Goal: Task Accomplishment & Management: Use online tool/utility

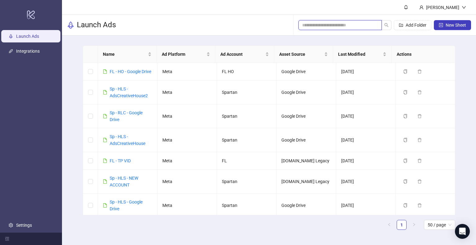
click at [348, 22] on input "search" at bounding box center [337, 25] width 71 height 7
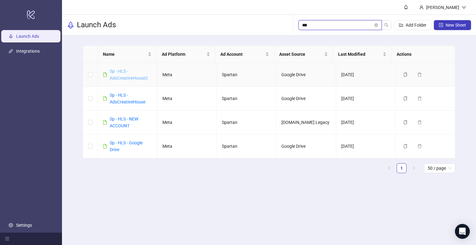
type input "***"
click at [134, 77] on link "Sp - HLS - AdsCreativeHouse2" at bounding box center [129, 75] width 38 height 12
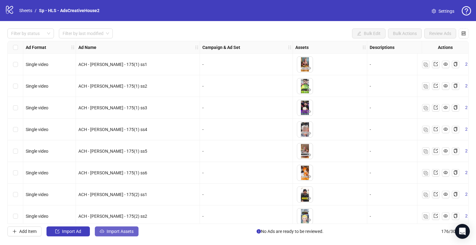
click at [114, 233] on span "Import Assets" at bounding box center [120, 231] width 27 height 5
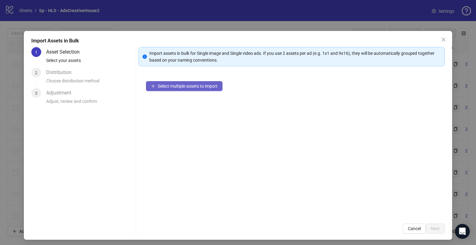
click at [188, 86] on span "Select multiple assets to import" at bounding box center [188, 86] width 60 height 5
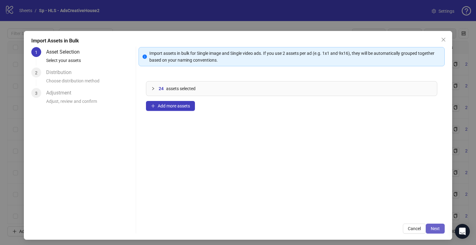
click at [434, 228] on span "Next" at bounding box center [435, 228] width 9 height 5
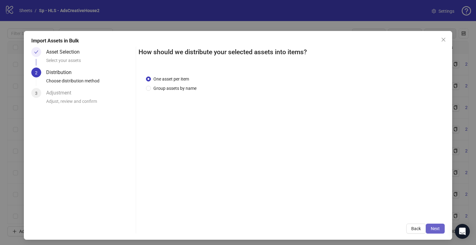
click at [432, 233] on button "Next" at bounding box center [435, 229] width 19 height 10
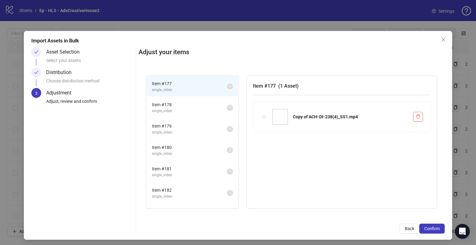
click at [432, 235] on div "Import Assets in Bulk Asset Selection Select your assets Distribution Choose di…" at bounding box center [238, 135] width 428 height 209
click at [431, 230] on span "Confirm" at bounding box center [431, 228] width 15 height 5
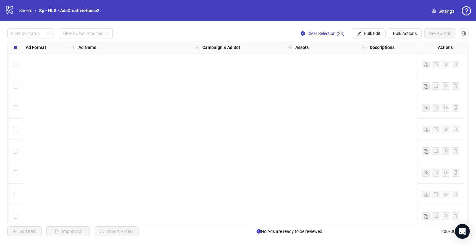
scroll to position [4170, 0]
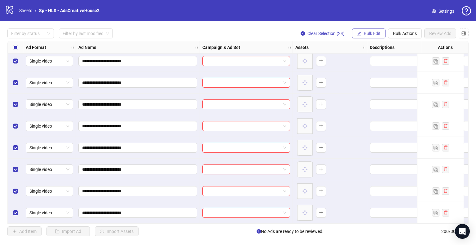
click at [367, 31] on span "Bulk Edit" at bounding box center [372, 33] width 17 height 5
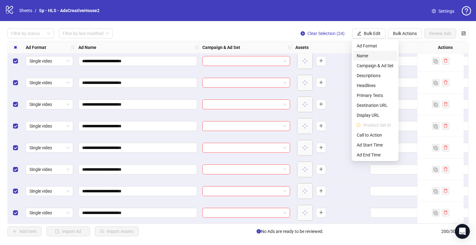
click at [363, 55] on span "Name" at bounding box center [375, 55] width 37 height 7
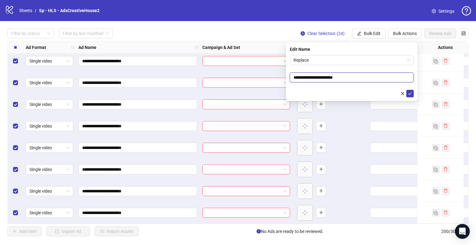
drag, startPoint x: 325, startPoint y: 77, endPoint x: 293, endPoint y: 77, distance: 32.2
click at [293, 77] on input "**********" at bounding box center [352, 78] width 124 height 10
click at [313, 57] on span "Replace" at bounding box center [351, 59] width 117 height 9
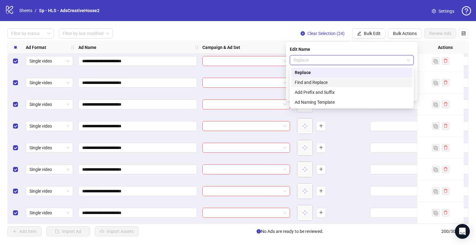
click at [317, 82] on div "Find and Replace" at bounding box center [352, 82] width 114 height 7
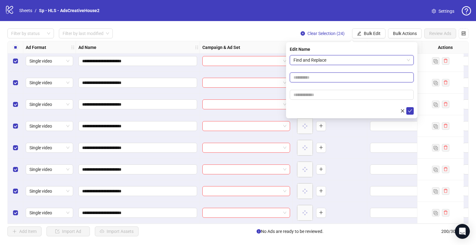
click at [315, 77] on input "text" at bounding box center [352, 78] width 124 height 10
paste input "**********"
type input "**********"
click at [306, 98] on input "text" at bounding box center [352, 95] width 124 height 10
paste input "**********"
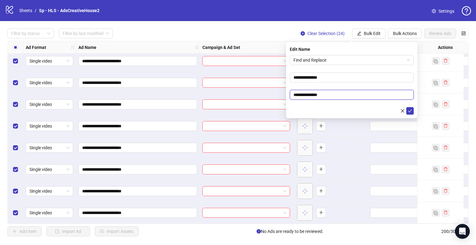
drag, startPoint x: 310, startPoint y: 94, endPoint x: 291, endPoint y: 93, distance: 19.2
click at [291, 93] on input "**********" at bounding box center [352, 95] width 124 height 10
type input "**********"
click at [406, 107] on button "submit" at bounding box center [409, 110] width 7 height 7
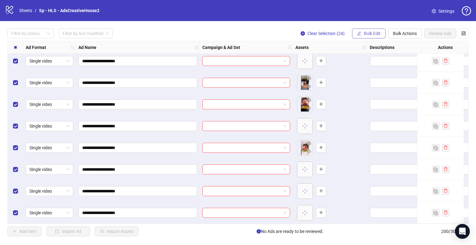
click at [376, 37] on button "Bulk Edit" at bounding box center [368, 34] width 33 height 10
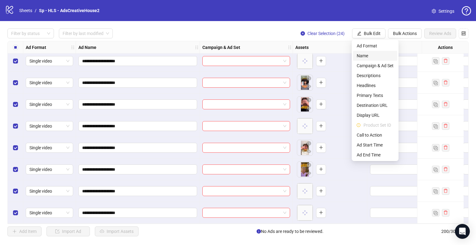
click at [371, 53] on span "Name" at bounding box center [375, 55] width 37 height 7
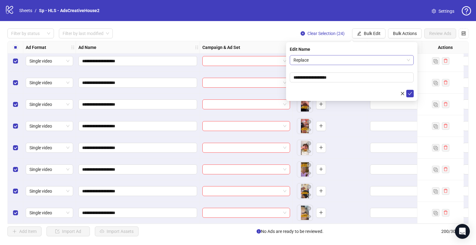
click at [333, 59] on span "Replace" at bounding box center [351, 59] width 117 height 9
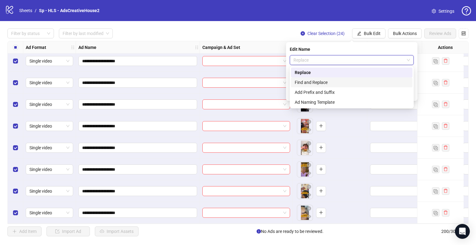
click at [324, 82] on div "Find and Replace" at bounding box center [352, 82] width 114 height 7
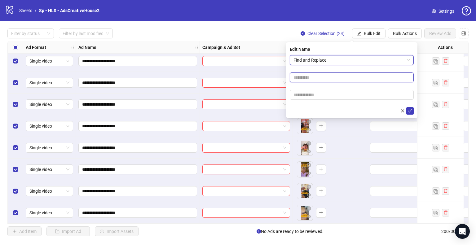
click at [315, 78] on input "text" at bounding box center [352, 78] width 124 height 10
type input "***"
type input "**"
click at [406, 107] on button "submit" at bounding box center [409, 110] width 7 height 7
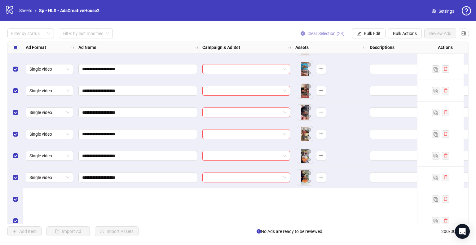
scroll to position [3922, 0]
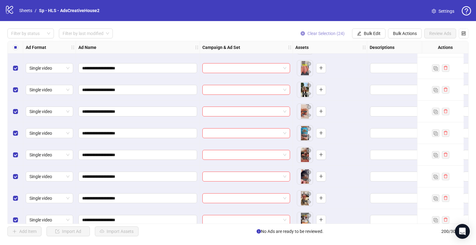
click at [326, 31] on span "Clear Selection (24)" at bounding box center [325, 33] width 37 height 5
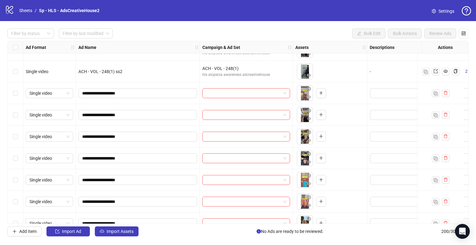
scroll to position [3798, 0]
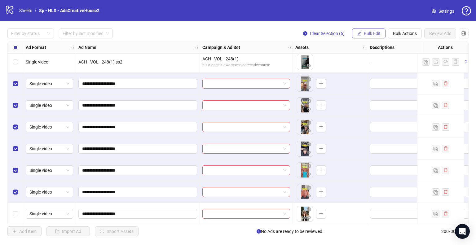
click at [371, 34] on span "Bulk Edit" at bounding box center [372, 33] width 17 height 5
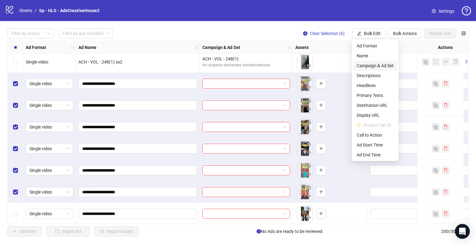
click at [380, 65] on span "Campaign & Ad Set" at bounding box center [375, 65] width 37 height 7
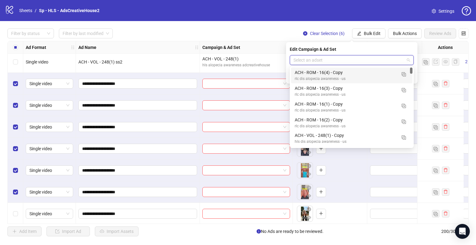
click at [367, 62] on input "search" at bounding box center [348, 59] width 111 height 9
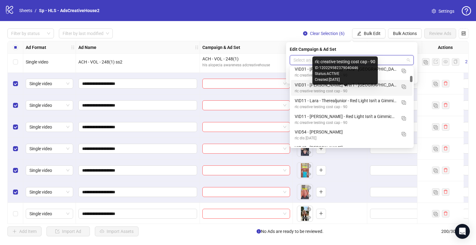
scroll to position [713, 0]
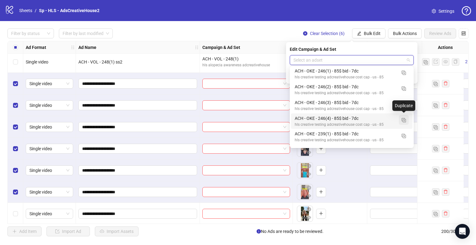
click at [405, 120] on img "button" at bounding box center [404, 120] width 4 height 4
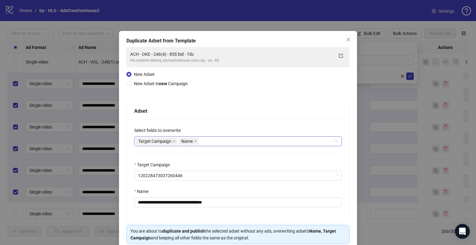
scroll to position [26, 0]
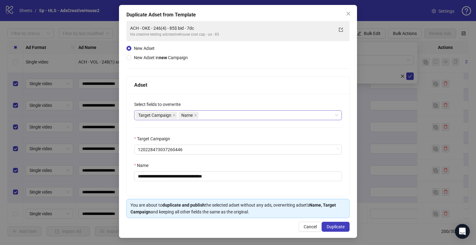
click at [213, 117] on div "Target Campaign Name" at bounding box center [234, 115] width 199 height 9
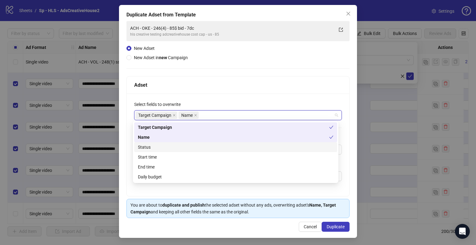
click at [169, 147] on div "Status" at bounding box center [236, 147] width 196 height 7
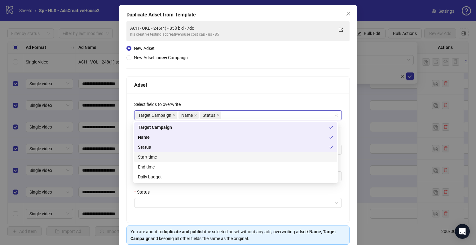
click at [166, 158] on div "Start time" at bounding box center [236, 157] width 196 height 7
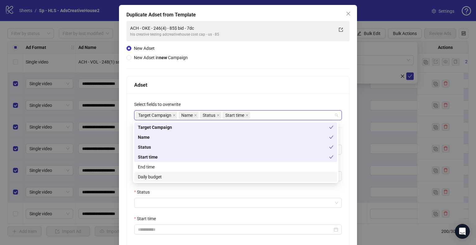
click at [157, 177] on div "Daily budget" at bounding box center [236, 177] width 196 height 7
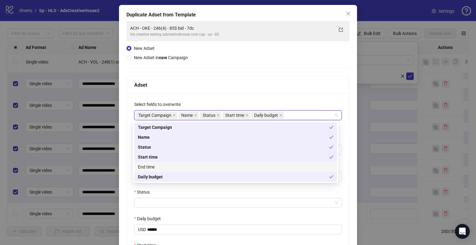
click at [124, 144] on div "**********" at bounding box center [238, 161] width 238 height 313
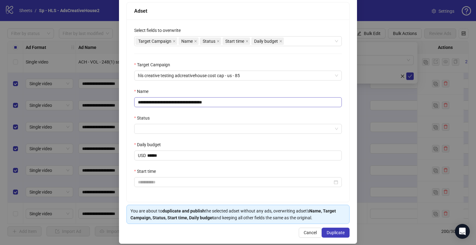
scroll to position [106, 0]
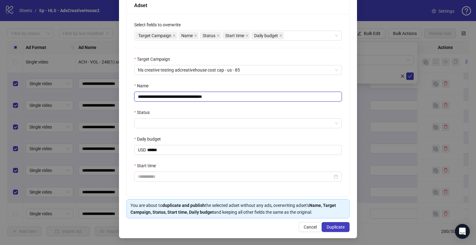
click at [150, 97] on input "**********" at bounding box center [238, 97] width 208 height 10
type input "**********"
click at [185, 126] on input "Status" at bounding box center [235, 123] width 195 height 9
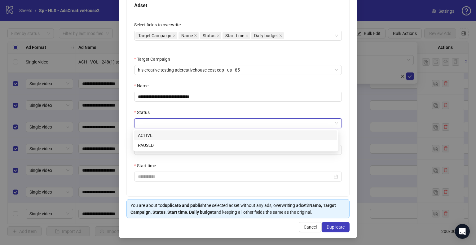
click at [159, 137] on div "ACTIVE" at bounding box center [236, 135] width 196 height 7
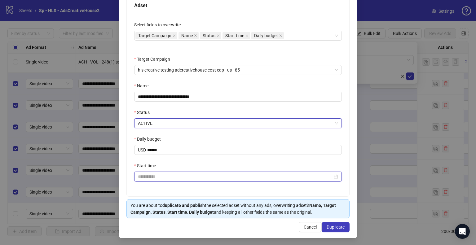
click at [166, 178] on input "Start time" at bounding box center [235, 176] width 195 height 7
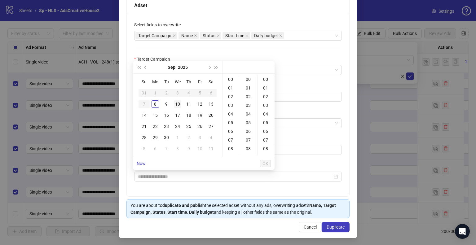
click at [179, 104] on div "10" at bounding box center [177, 103] width 7 height 7
type input "**********"
click at [266, 165] on span "OK" at bounding box center [265, 163] width 6 height 5
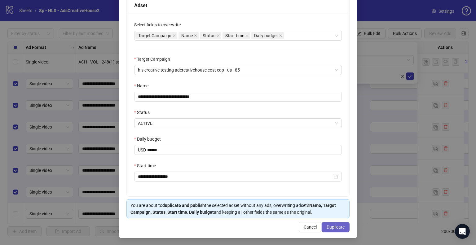
click at [337, 228] on span "Duplicate" at bounding box center [336, 227] width 18 height 5
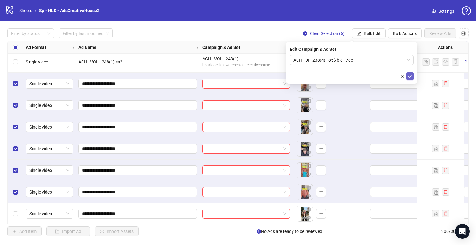
click at [408, 78] on icon "check" at bounding box center [410, 76] width 4 height 4
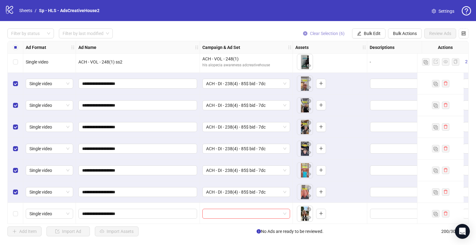
click at [323, 32] on span "Clear Selection (6)" at bounding box center [327, 33] width 35 height 5
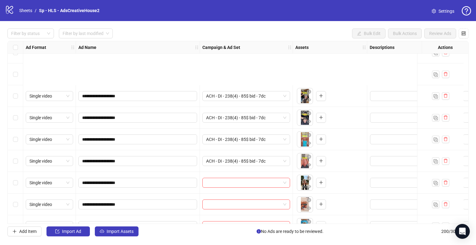
scroll to position [3922, 0]
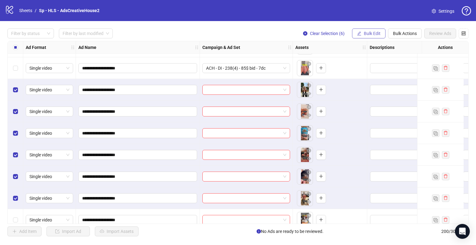
click at [369, 32] on span "Bulk Edit" at bounding box center [372, 33] width 17 height 5
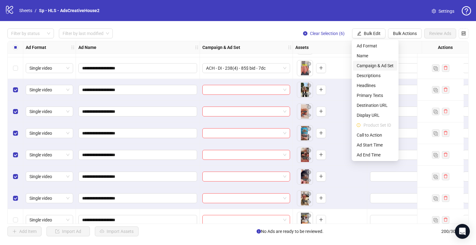
click at [376, 66] on span "Campaign & Ad Set" at bounding box center [375, 65] width 37 height 7
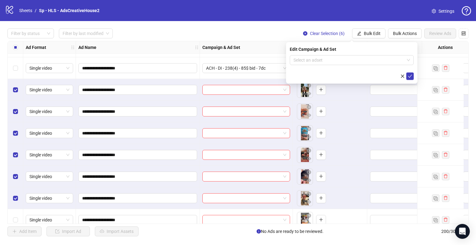
click at [394, 62] on input "search" at bounding box center [348, 59] width 111 height 9
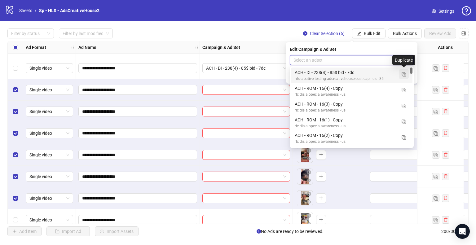
click at [405, 75] on img "button" at bounding box center [404, 74] width 4 height 4
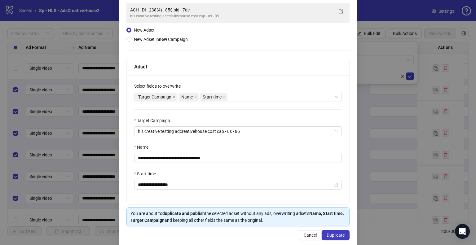
scroll to position [52, 0]
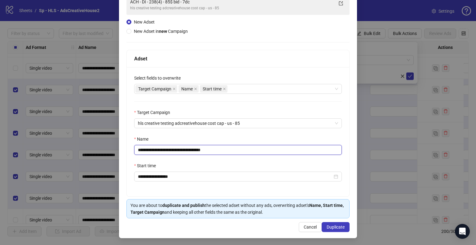
click at [165, 150] on input "**********" at bounding box center [238, 150] width 208 height 10
type input "**********"
click at [327, 225] on span "Duplicate" at bounding box center [336, 227] width 18 height 5
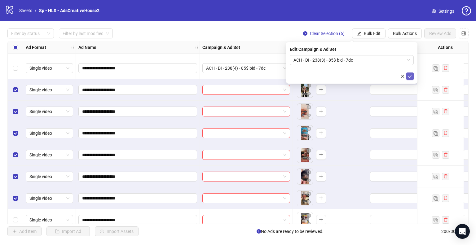
click at [410, 75] on icon "check" at bounding box center [410, 76] width 4 height 4
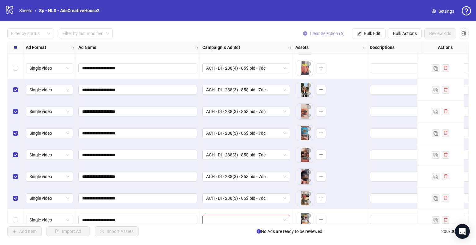
click at [332, 35] on span "Clear Selection (6)" at bounding box center [327, 33] width 35 height 5
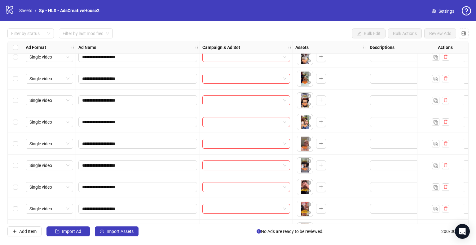
scroll to position [4046, 0]
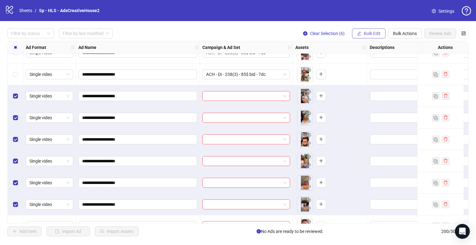
click at [366, 34] on span "Bulk Edit" at bounding box center [372, 33] width 17 height 5
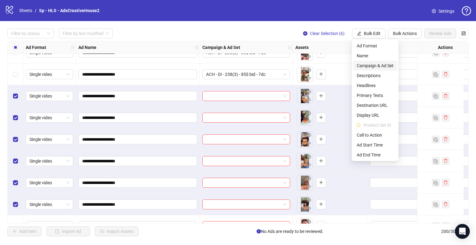
click at [385, 65] on span "Campaign & Ad Set" at bounding box center [375, 65] width 37 height 7
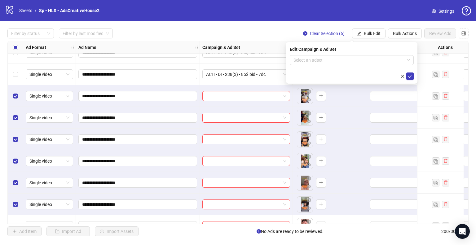
drag, startPoint x: 409, startPoint y: 59, endPoint x: 379, endPoint y: 83, distance: 37.7
click at [408, 59] on span at bounding box center [351, 59] width 117 height 9
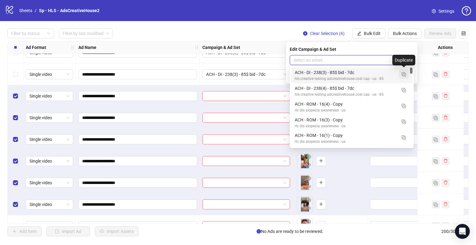
click at [402, 77] on img "button" at bounding box center [404, 74] width 4 height 4
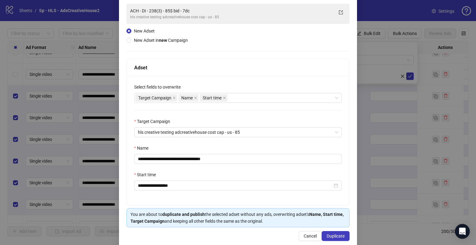
scroll to position [52, 0]
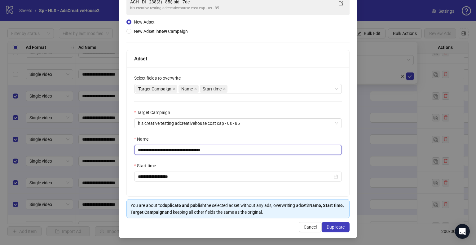
click at [167, 150] on input "**********" at bounding box center [238, 150] width 208 height 10
type input "**********"
click at [341, 225] on button "Duplicate" at bounding box center [336, 227] width 28 height 10
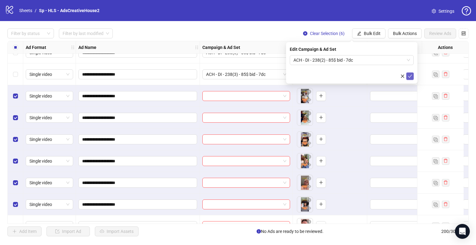
click at [410, 76] on icon "check" at bounding box center [410, 76] width 4 height 4
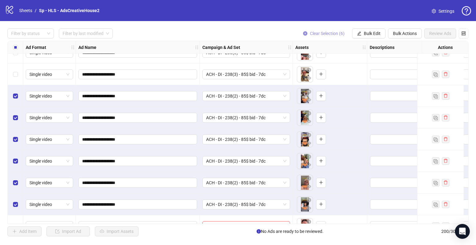
click at [335, 33] on span "Clear Selection (6)" at bounding box center [327, 33] width 35 height 5
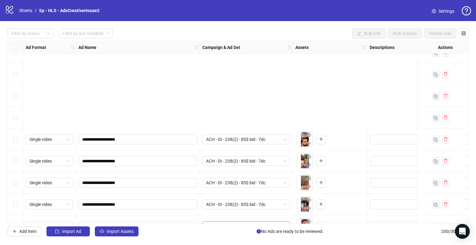
scroll to position [4170, 0]
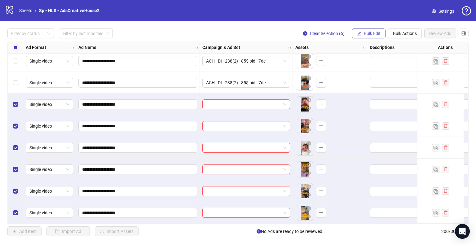
click at [366, 36] on button "Bulk Edit" at bounding box center [368, 34] width 33 height 10
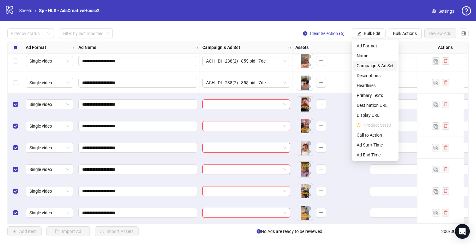
click at [369, 61] on li "Campaign & Ad Set" at bounding box center [375, 66] width 44 height 10
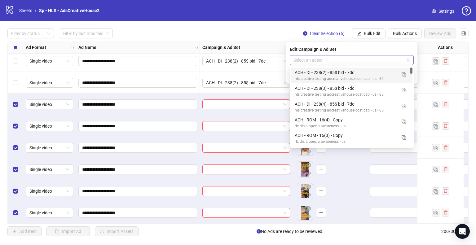
click at [412, 59] on div "Select an adset" at bounding box center [352, 60] width 124 height 10
click at [405, 75] on img "button" at bounding box center [404, 74] width 4 height 4
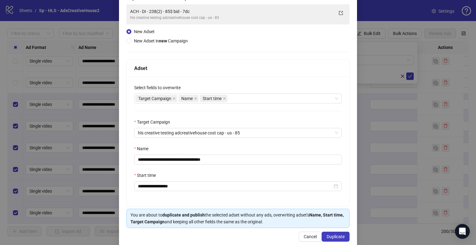
scroll to position [52, 0]
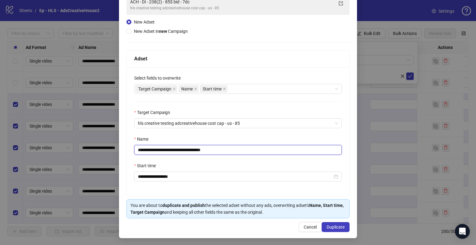
click at [166, 150] on input "**********" at bounding box center [238, 150] width 208 height 10
type input "**********"
click at [334, 225] on span "Duplicate" at bounding box center [336, 227] width 18 height 5
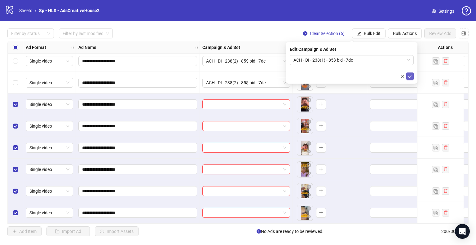
click at [409, 78] on icon "check" at bounding box center [410, 76] width 4 height 4
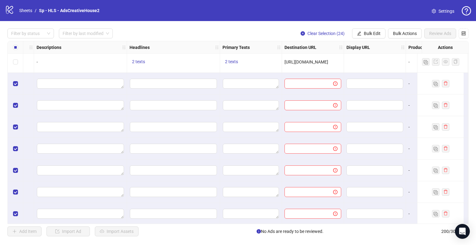
scroll to position [3829, 333]
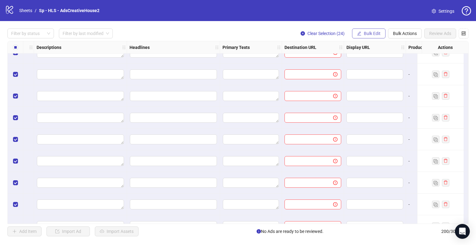
click at [368, 33] on span "Bulk Edit" at bounding box center [372, 33] width 17 height 5
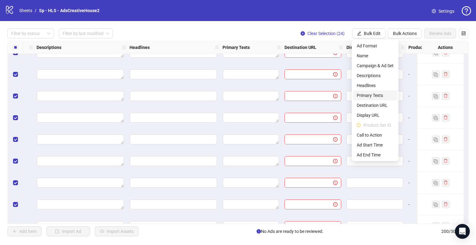
click at [380, 94] on span "Primary Texts" at bounding box center [375, 95] width 37 height 7
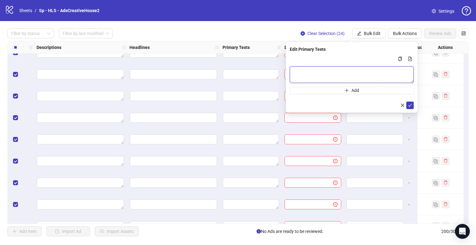
click at [309, 74] on textarea "Multi-text input container - paste or copy values" at bounding box center [352, 74] width 124 height 17
paste textarea "**********"
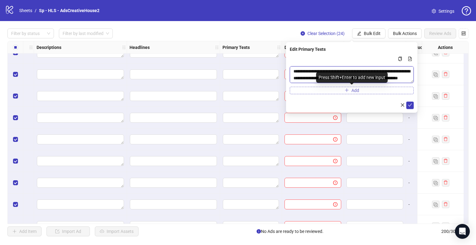
type textarea "**********"
click at [318, 91] on button "Add" at bounding box center [352, 90] width 124 height 7
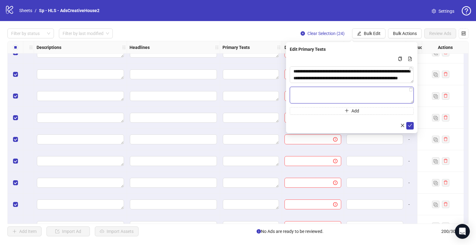
paste textarea "**********"
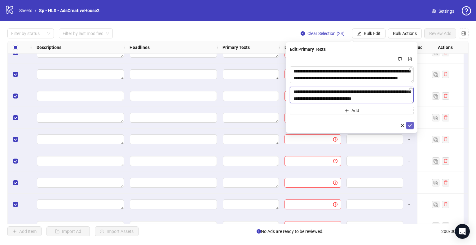
type textarea "**********"
click at [411, 126] on icon "check" at bounding box center [410, 125] width 4 height 4
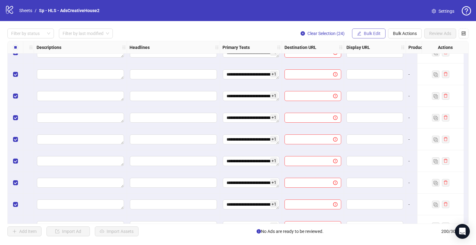
click at [369, 34] on span "Bulk Edit" at bounding box center [372, 33] width 17 height 5
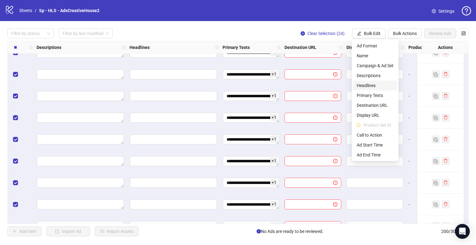
click at [376, 85] on span "Headlines" at bounding box center [375, 85] width 37 height 7
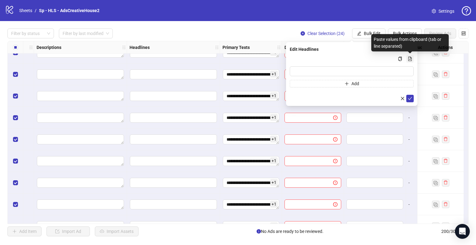
click at [411, 59] on icon "file-add" at bounding box center [409, 59] width 3 height 4
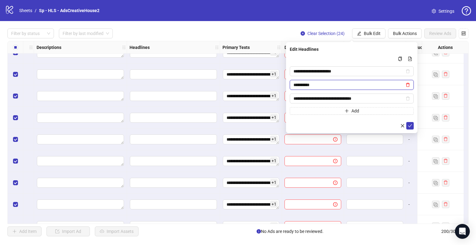
click at [408, 84] on icon "delete" at bounding box center [408, 85] width 4 height 4
type input "**********"
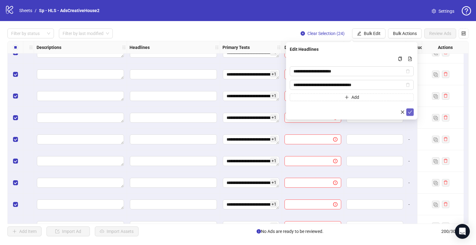
click at [411, 113] on icon "check" at bounding box center [410, 112] width 4 height 4
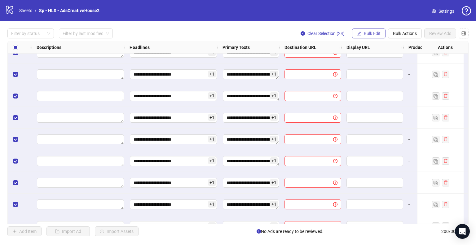
click at [370, 34] on span "Bulk Edit" at bounding box center [372, 33] width 17 height 5
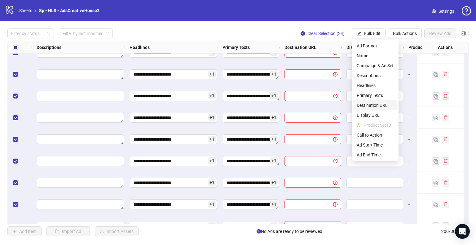
click at [384, 107] on span "Destination URL" at bounding box center [375, 105] width 37 height 7
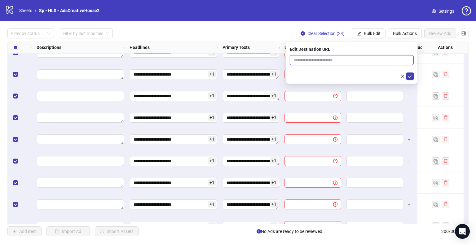
click at [329, 58] on input "text" at bounding box center [349, 60] width 112 height 7
paste input "**********"
type input "**********"
click at [411, 78] on icon "check" at bounding box center [410, 76] width 4 height 4
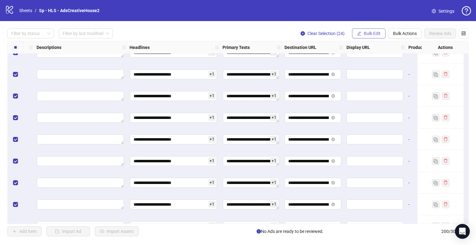
click at [367, 29] on button "Bulk Edit" at bounding box center [368, 34] width 33 height 10
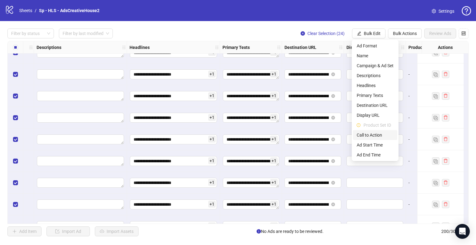
click at [379, 134] on span "Call to Action" at bounding box center [375, 135] width 37 height 7
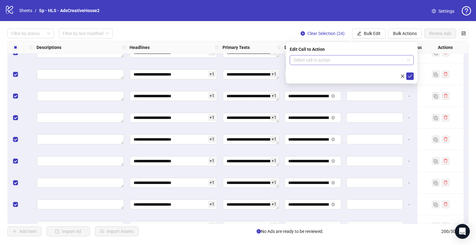
click at [348, 59] on input "search" at bounding box center [348, 59] width 111 height 9
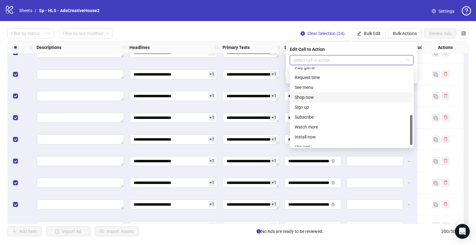
scroll to position [129, 0]
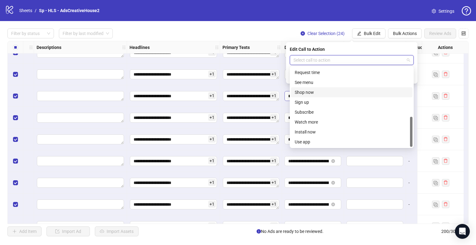
click at [334, 95] on div "Shop now" at bounding box center [352, 92] width 114 height 7
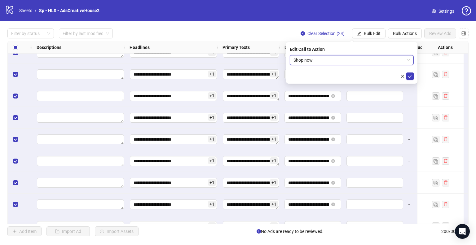
click at [409, 76] on icon "check" at bounding box center [410, 76] width 4 height 4
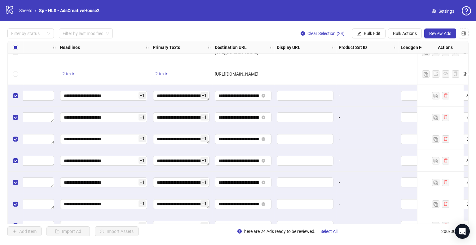
scroll to position [3798, 403]
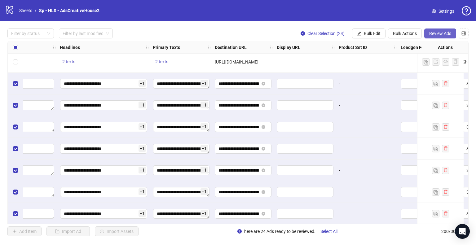
click at [435, 32] on span "Review Ads" at bounding box center [440, 33] width 22 height 5
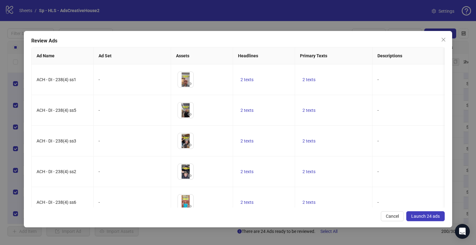
click at [431, 217] on span "Launch 24 ads" at bounding box center [425, 216] width 29 height 5
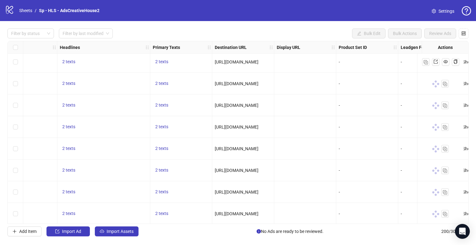
click at [339, 90] on div "-" at bounding box center [367, 84] width 62 height 22
click at [378, 75] on div "-" at bounding box center [367, 84] width 62 height 22
drag, startPoint x: 436, startPoint y: 89, endPoint x: 420, endPoint y: 86, distance: 16.0
click at [436, 89] on div at bounding box center [440, 84] width 46 height 22
click at [425, 83] on div at bounding box center [440, 84] width 46 height 22
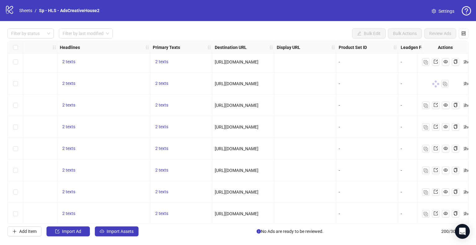
click at [315, 83] on div at bounding box center [305, 84] width 62 height 22
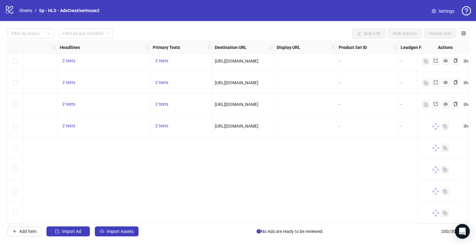
scroll to position [4046, 403]
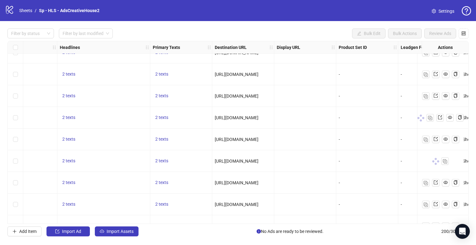
click at [358, 117] on div "-" at bounding box center [367, 117] width 57 height 7
click at [354, 161] on div "-" at bounding box center [367, 161] width 57 height 7
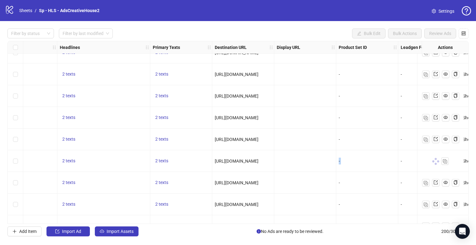
click at [354, 161] on div "-" at bounding box center [367, 161] width 57 height 7
click at [301, 160] on div at bounding box center [305, 161] width 62 height 22
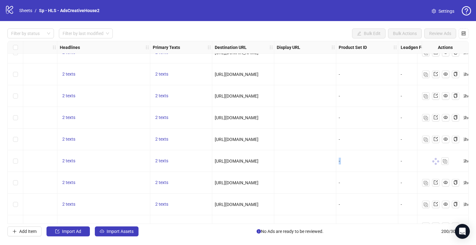
click at [301, 160] on div at bounding box center [305, 161] width 62 height 22
drag, startPoint x: 301, startPoint y: 160, endPoint x: 365, endPoint y: 159, distance: 64.5
click at [302, 160] on div at bounding box center [305, 161] width 62 height 22
click at [372, 159] on div "-" at bounding box center [367, 161] width 57 height 7
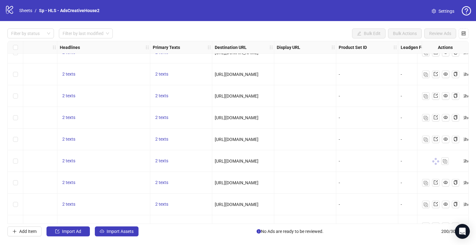
drag, startPoint x: 372, startPoint y: 159, endPoint x: 366, endPoint y: 161, distance: 6.7
click at [372, 160] on div "-" at bounding box center [367, 161] width 57 height 7
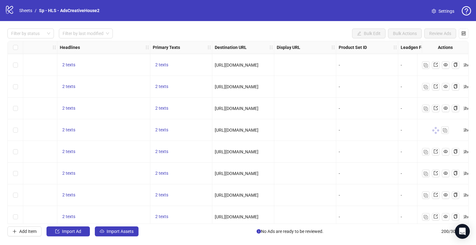
click at [351, 132] on div "Ad Format Ad Name Campaign & Ad Set Assets Descriptions Headlines Primary Texts…" at bounding box center [237, 132] width 461 height 183
click at [351, 132] on div "-" at bounding box center [367, 130] width 57 height 7
click at [344, 139] on div "Ad Format Ad Name Campaign & Ad Set Assets Descriptions Headlines Primary Texts…" at bounding box center [237, 132] width 461 height 183
click at [345, 228] on div "-" at bounding box center [367, 239] width 62 height 22
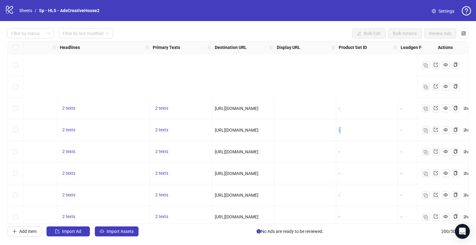
scroll to position [4170, 403]
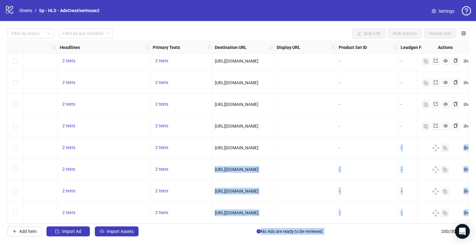
drag, startPoint x: 345, startPoint y: 141, endPoint x: 374, endPoint y: 213, distance: 77.8
click at [378, 222] on div "Ad Format Ad Name Campaign & Ad Set Assets Descriptions Headlines Primary Texts…" at bounding box center [237, 132] width 461 height 183
click at [377, 189] on div "-" at bounding box center [367, 191] width 57 height 7
click at [365, 166] on div "Ad Format Ad Name Campaign & Ad Set Assets Descriptions Headlines Primary Texts…" at bounding box center [237, 132] width 461 height 183
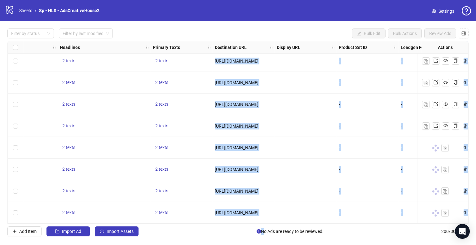
click at [374, 150] on div "-" at bounding box center [367, 148] width 62 height 22
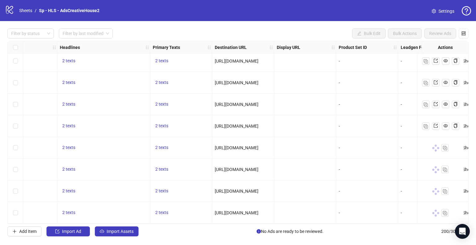
click at [374, 150] on div "-" at bounding box center [367, 148] width 62 height 22
click at [398, 180] on div "-" at bounding box center [429, 191] width 62 height 22
click at [397, 176] on div "-" at bounding box center [367, 170] width 62 height 22
drag, startPoint x: 263, startPoint y: 46, endPoint x: 258, endPoint y: 43, distance: 6.4
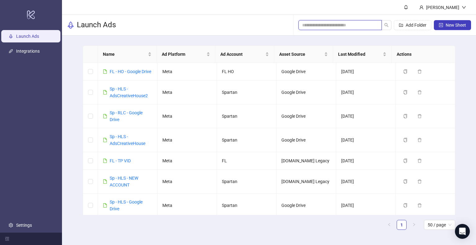
click at [312, 26] on input "search" at bounding box center [337, 25] width 71 height 7
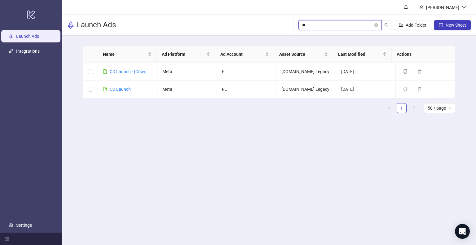
type input "*"
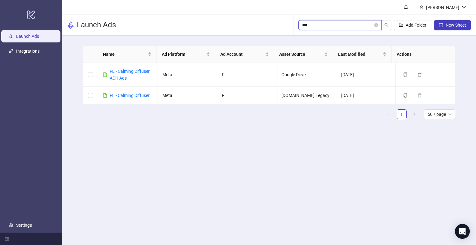
type input "****"
click at [132, 72] on link "FL - Calming Diffuser ACH Ads" at bounding box center [130, 75] width 40 height 12
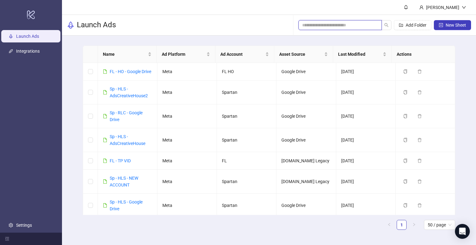
click at [326, 24] on input "search" at bounding box center [337, 25] width 71 height 7
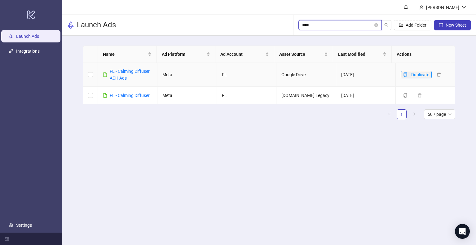
type input "****"
click at [404, 76] on button "Duplicate" at bounding box center [416, 74] width 31 height 7
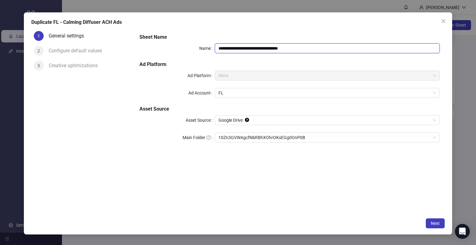
drag, startPoint x: 260, startPoint y: 49, endPoint x: 352, endPoint y: 49, distance: 92.3
click at [352, 49] on input "**********" at bounding box center [327, 48] width 225 height 10
type input "**********"
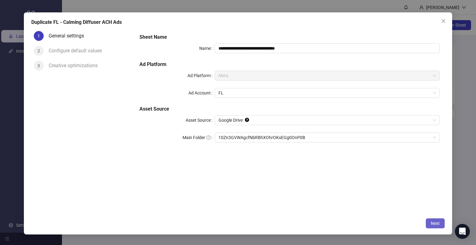
click at [438, 225] on span "Next" at bounding box center [435, 223] width 9 height 5
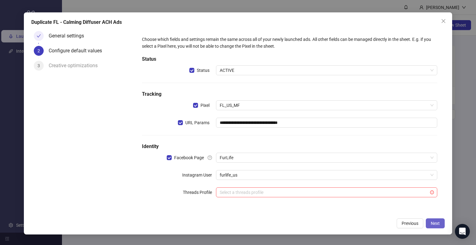
click at [437, 225] on span "Next" at bounding box center [435, 223] width 9 height 5
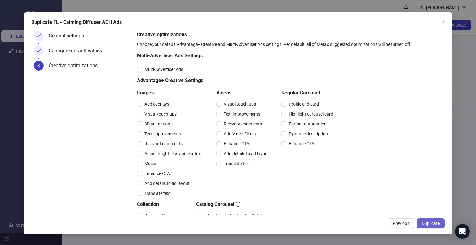
click at [437, 225] on span "Duplicate" at bounding box center [431, 223] width 18 height 5
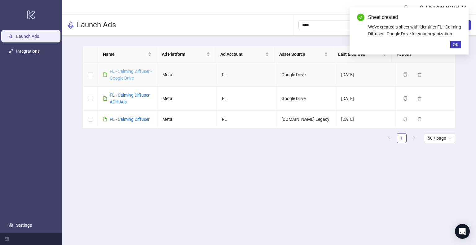
click at [136, 70] on link "FL - Calming Diffuser - Google Drive" at bounding box center [131, 75] width 42 height 12
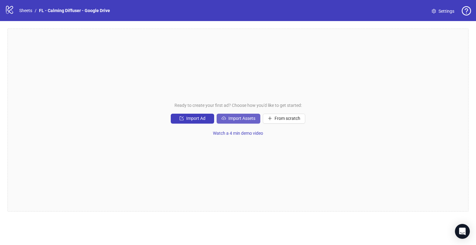
click at [244, 115] on button "Import Assets" at bounding box center [239, 119] width 44 height 10
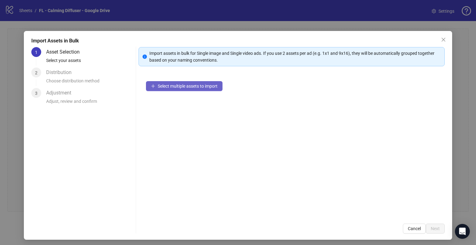
click at [207, 86] on span "Select multiple assets to import" at bounding box center [188, 86] width 60 height 5
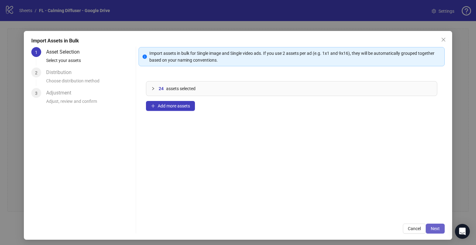
click at [432, 228] on span "Next" at bounding box center [435, 228] width 9 height 5
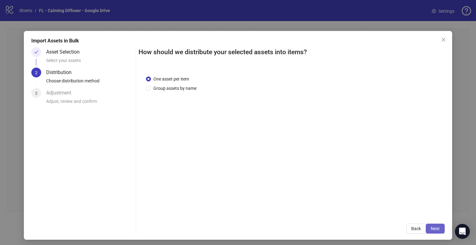
click at [433, 228] on span "Next" at bounding box center [435, 228] width 9 height 5
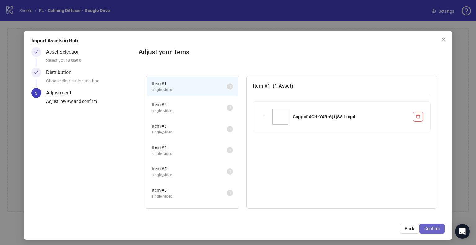
drag, startPoint x: 424, startPoint y: 231, endPoint x: 431, endPoint y: 230, distance: 7.5
click at [424, 231] on span "Confirm" at bounding box center [431, 228] width 15 height 5
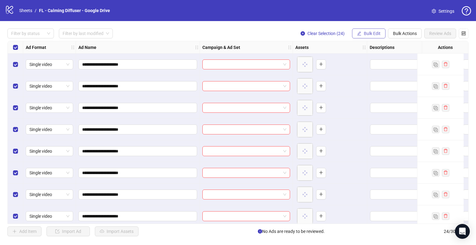
click at [369, 33] on span "Bulk Edit" at bounding box center [372, 33] width 17 height 5
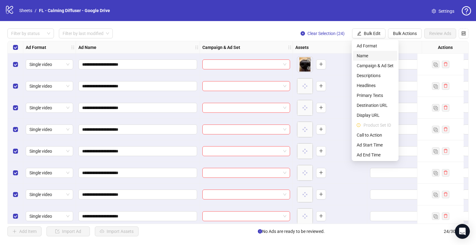
click at [370, 56] on span "Name" at bounding box center [375, 55] width 37 height 7
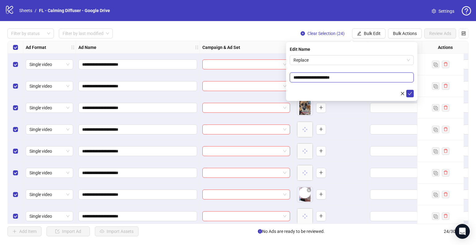
drag, startPoint x: 328, startPoint y: 77, endPoint x: 283, endPoint y: 78, distance: 45.3
click at [283, 78] on body "**********" at bounding box center [238, 122] width 476 height 245
click at [328, 59] on span "Replace" at bounding box center [351, 59] width 117 height 9
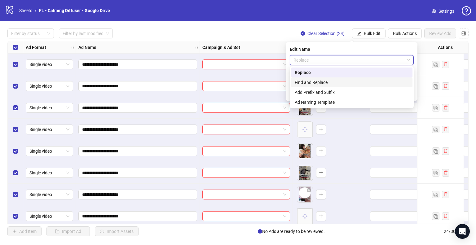
click at [325, 84] on div "Find and Replace" at bounding box center [352, 82] width 114 height 7
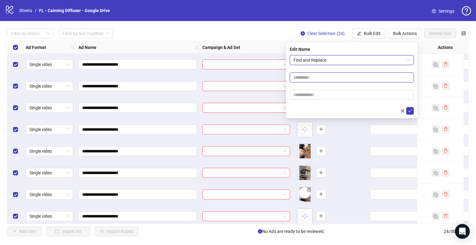
click at [321, 77] on input "text" at bounding box center [352, 78] width 124 height 10
paste input "**********"
type input "**********"
click at [312, 95] on input "text" at bounding box center [352, 95] width 124 height 10
paste input "**********"
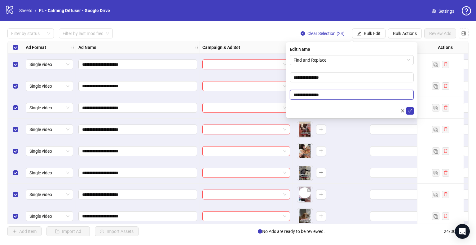
drag, startPoint x: 310, startPoint y: 94, endPoint x: 272, endPoint y: 94, distance: 37.8
click at [272, 94] on body "**********" at bounding box center [238, 122] width 476 height 245
type input "**********"
click at [406, 107] on button "submit" at bounding box center [409, 110] width 7 height 7
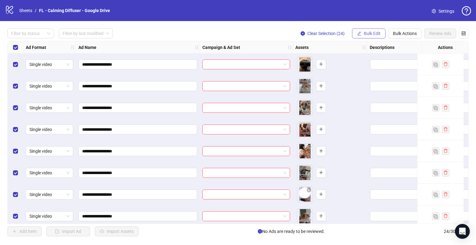
click at [375, 32] on span "Bulk Edit" at bounding box center [372, 33] width 17 height 5
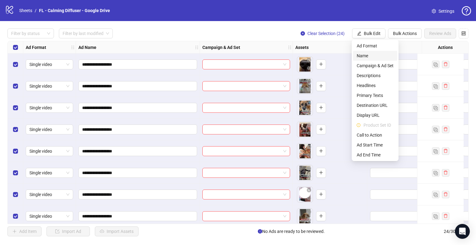
click at [366, 56] on span "Name" at bounding box center [375, 55] width 37 height 7
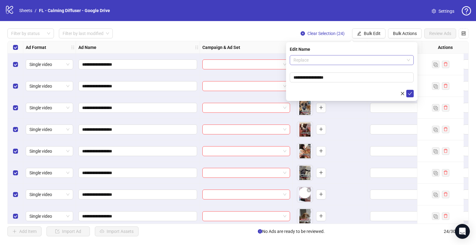
drag, startPoint x: 325, startPoint y: 60, endPoint x: 323, endPoint y: 57, distance: 4.0
click at [324, 58] on span "Replace" at bounding box center [351, 59] width 117 height 9
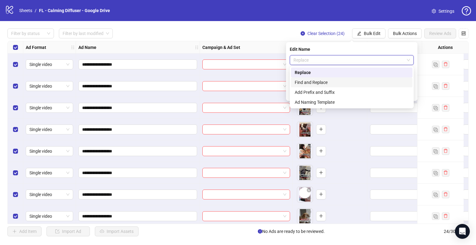
click at [326, 84] on div "Find and Replace" at bounding box center [352, 82] width 114 height 7
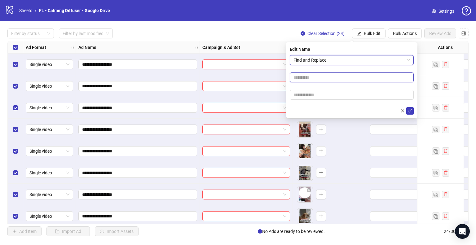
click at [316, 77] on input "text" at bounding box center [352, 78] width 124 height 10
type input "**"
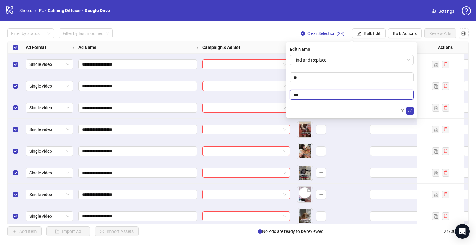
type input "**"
click at [406, 107] on button "submit" at bounding box center [409, 110] width 7 height 7
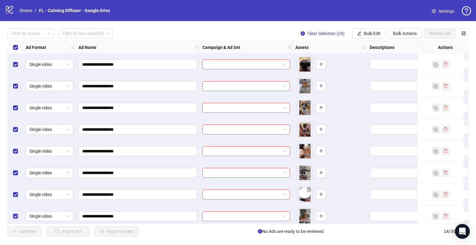
click at [331, 34] on span "Clear Selection (24)" at bounding box center [325, 33] width 37 height 5
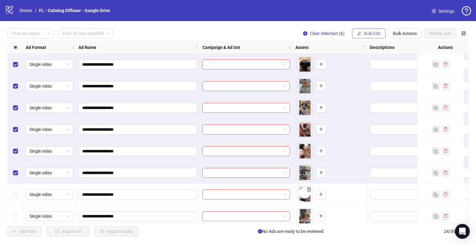
click at [369, 34] on span "Bulk Edit" at bounding box center [372, 33] width 17 height 5
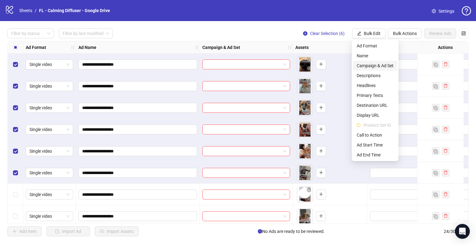
click at [376, 68] on span "Campaign & Ad Set" at bounding box center [375, 65] width 37 height 7
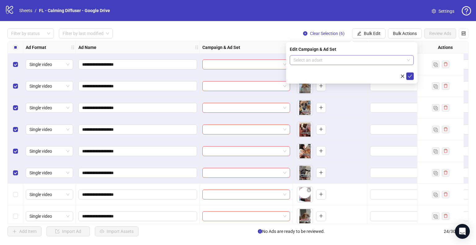
click at [397, 59] on input "search" at bounding box center [348, 59] width 111 height 9
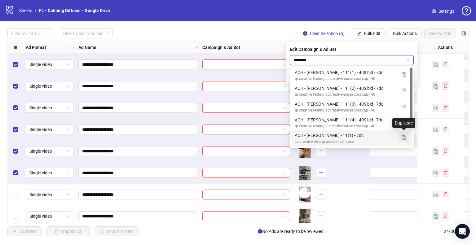
click at [404, 138] on img "button" at bounding box center [404, 137] width 4 height 4
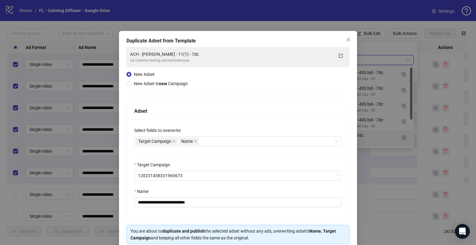
type input "********"
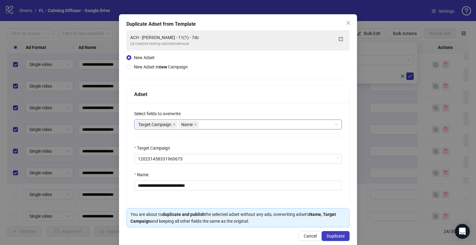
scroll to position [26, 0]
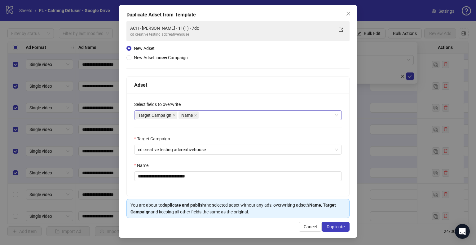
click at [230, 117] on div "Target Campaign Name" at bounding box center [234, 115] width 199 height 9
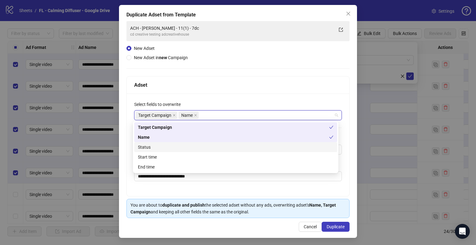
click at [155, 148] on div "Status" at bounding box center [236, 147] width 196 height 7
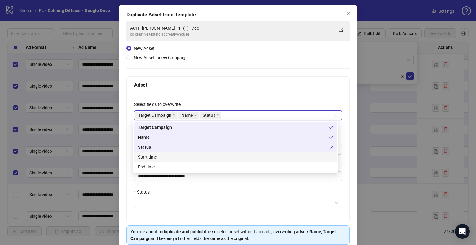
click at [158, 158] on div "Start time" at bounding box center [236, 157] width 196 height 7
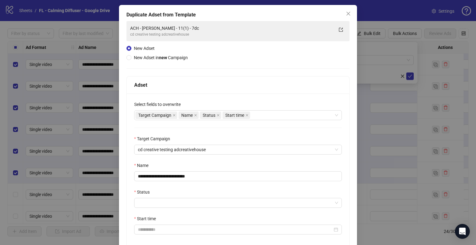
click at [124, 137] on div "**********" at bounding box center [238, 148] width 238 height 286
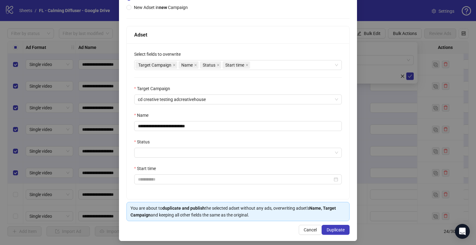
scroll to position [79, 0]
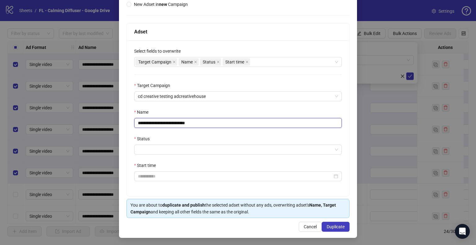
click at [155, 123] on input "**********" at bounding box center [238, 123] width 208 height 10
type input "**********"
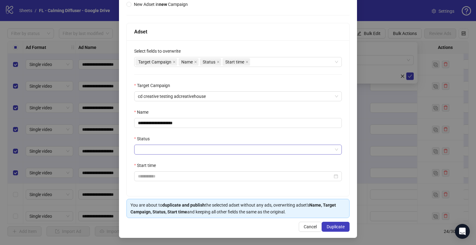
click at [201, 149] on input "Status" at bounding box center [235, 149] width 195 height 9
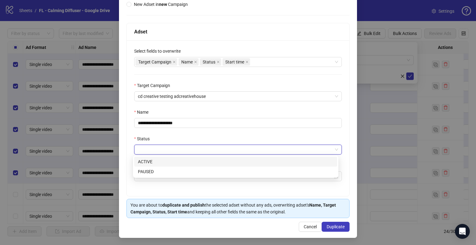
click at [169, 162] on div "ACTIVE" at bounding box center [236, 161] width 196 height 7
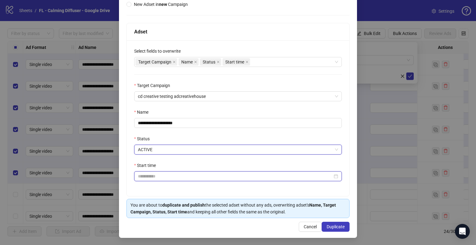
click at [161, 178] on input "Start time" at bounding box center [235, 176] width 195 height 7
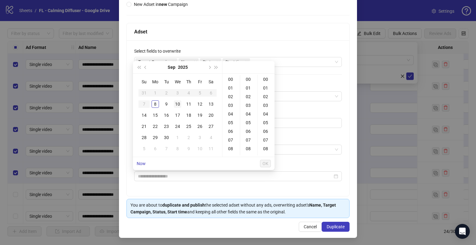
click at [176, 101] on div "10" at bounding box center [177, 103] width 7 height 7
type input "**********"
click at [262, 162] on button "OK" at bounding box center [265, 163] width 11 height 7
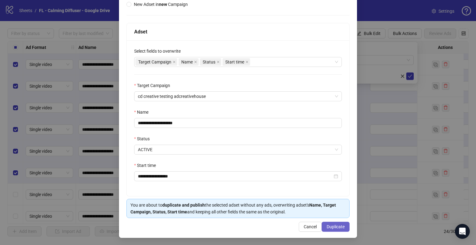
click at [340, 225] on span "Duplicate" at bounding box center [336, 226] width 18 height 5
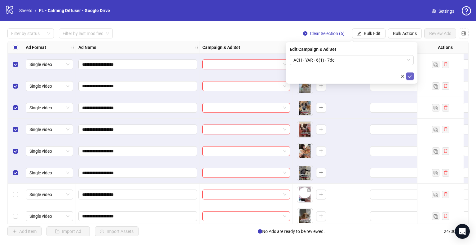
click at [409, 79] on button "submit" at bounding box center [409, 76] width 7 height 7
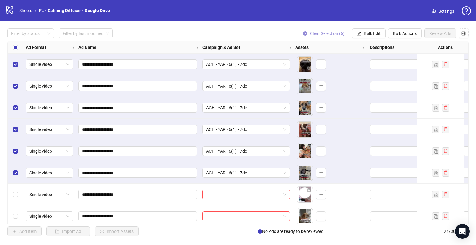
click at [336, 34] on span "Clear Selection (6)" at bounding box center [327, 33] width 35 height 5
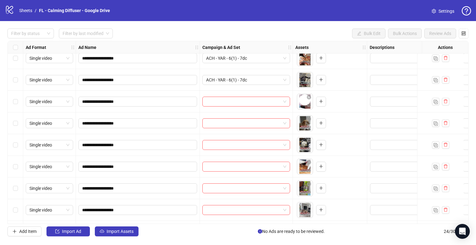
scroll to position [124, 0]
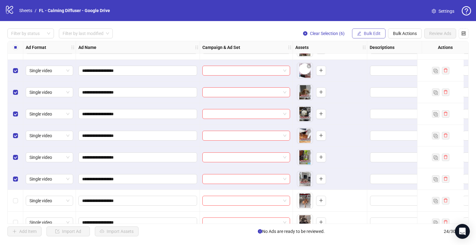
click at [372, 34] on span "Bulk Edit" at bounding box center [372, 33] width 17 height 5
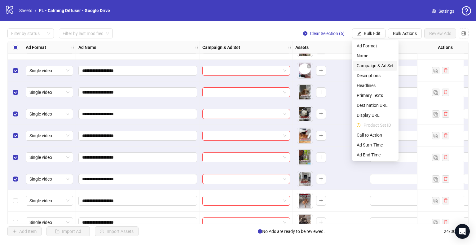
click at [379, 63] on span "Campaign & Ad Set" at bounding box center [375, 65] width 37 height 7
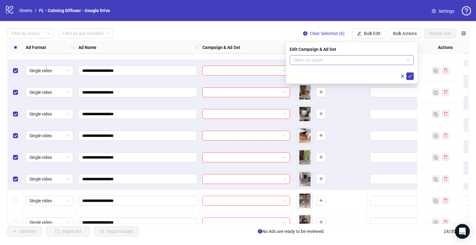
click at [324, 59] on input "search" at bounding box center [348, 59] width 111 height 9
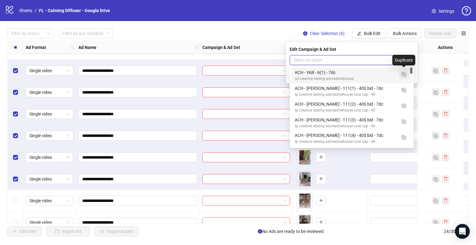
click at [404, 77] on button "button" at bounding box center [404, 74] width 10 height 10
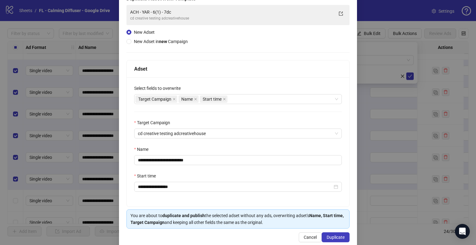
scroll to position [52, 0]
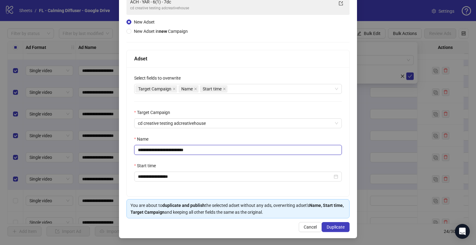
click at [165, 151] on input "**********" at bounding box center [238, 150] width 208 height 10
type input "**********"
click at [339, 226] on span "Duplicate" at bounding box center [336, 227] width 18 height 5
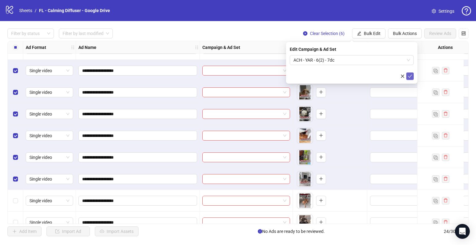
click at [410, 75] on icon "check" at bounding box center [410, 76] width 4 height 4
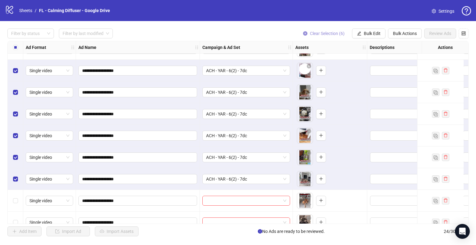
click at [330, 35] on span "Clear Selection (6)" at bounding box center [327, 33] width 35 height 5
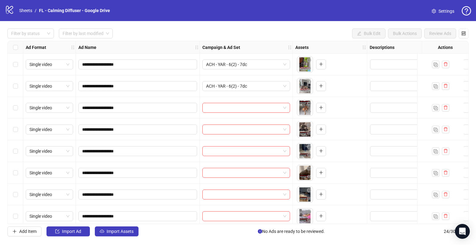
scroll to position [248, 0]
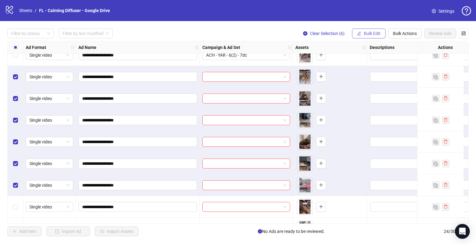
click at [364, 32] on span "Bulk Edit" at bounding box center [372, 33] width 17 height 5
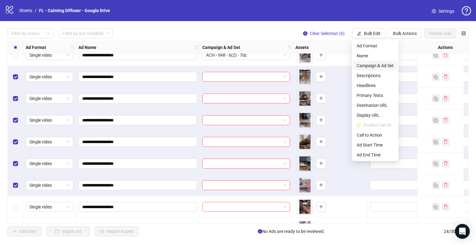
click at [377, 65] on span "Campaign & Ad Set" at bounding box center [375, 65] width 37 height 7
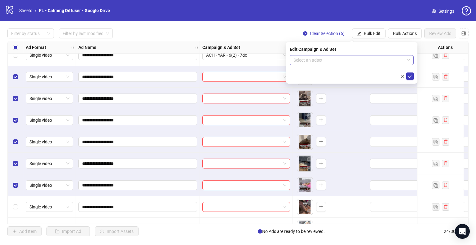
click at [404, 59] on input "search" at bounding box center [348, 59] width 111 height 9
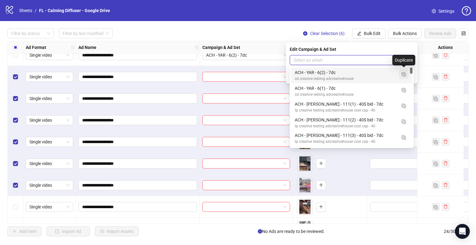
click at [404, 77] on button "button" at bounding box center [404, 74] width 10 height 10
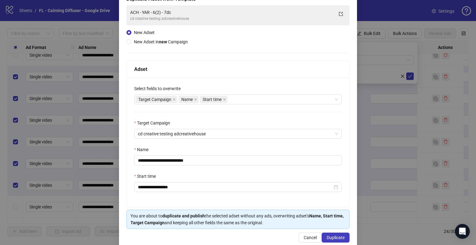
scroll to position [52, 0]
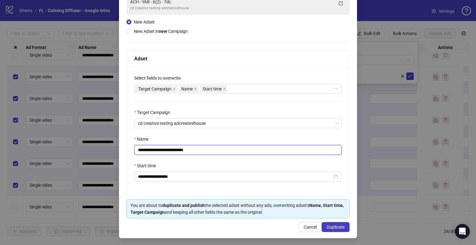
click at [164, 150] on input "**********" at bounding box center [238, 150] width 208 height 10
type input "**********"
click at [337, 227] on span "Duplicate" at bounding box center [336, 227] width 18 height 5
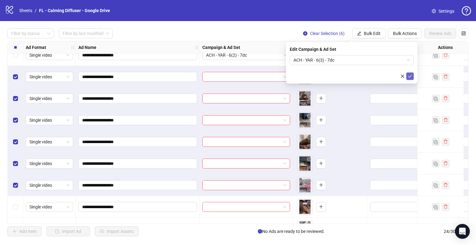
click at [411, 77] on icon "check" at bounding box center [410, 76] width 4 height 4
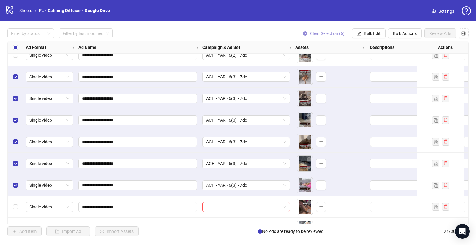
click at [331, 34] on span "Clear Selection (6)" at bounding box center [327, 33] width 35 height 5
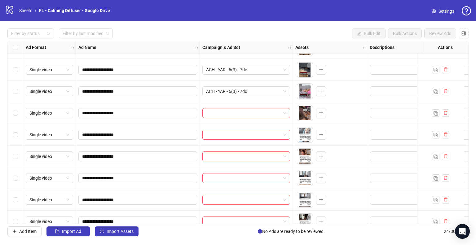
scroll to position [353, 0]
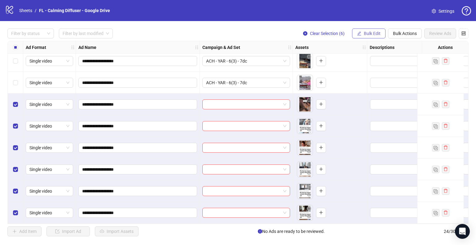
click at [368, 33] on span "Bulk Edit" at bounding box center [372, 33] width 17 height 5
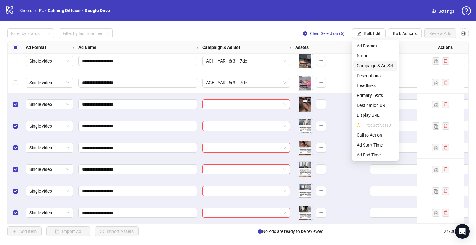
click at [372, 67] on span "Campaign & Ad Set" at bounding box center [375, 65] width 37 height 7
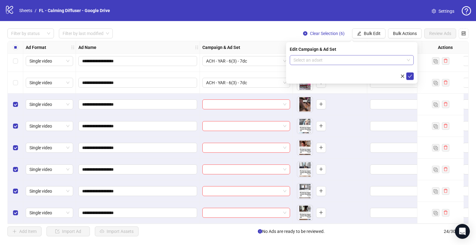
click at [377, 60] on input "search" at bounding box center [348, 59] width 111 height 9
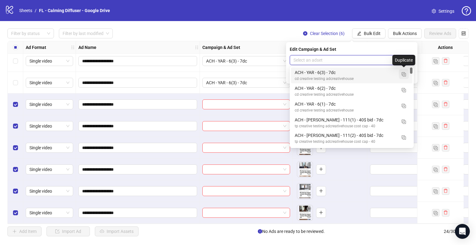
click at [404, 74] on img "button" at bounding box center [404, 74] width 4 height 4
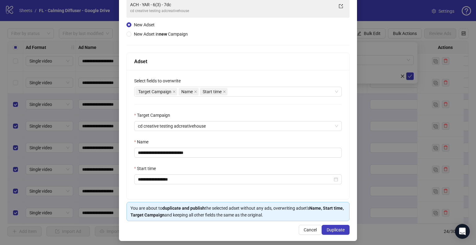
scroll to position [52, 0]
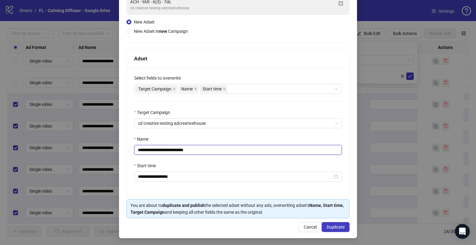
click at [165, 151] on input "**********" at bounding box center [238, 150] width 208 height 10
type input "**********"
click at [337, 227] on span "Duplicate" at bounding box center [336, 227] width 18 height 5
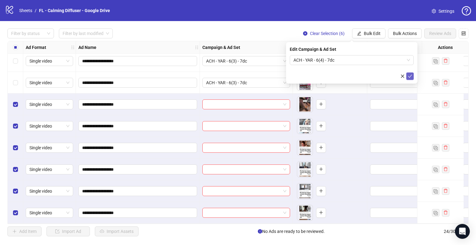
click at [411, 78] on icon "check" at bounding box center [410, 76] width 4 height 4
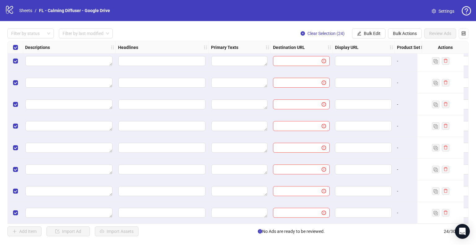
scroll to position [353, 344]
click at [367, 35] on span "Bulk Edit" at bounding box center [372, 33] width 17 height 5
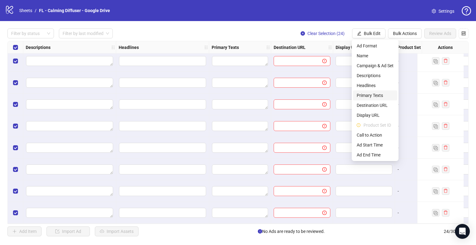
click at [381, 96] on span "Primary Texts" at bounding box center [375, 95] width 37 height 7
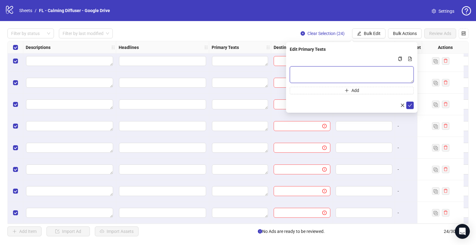
click at [337, 73] on textarea "Multi-text input container - paste or copy values" at bounding box center [352, 74] width 124 height 17
paste textarea "**********"
type textarea "**********"
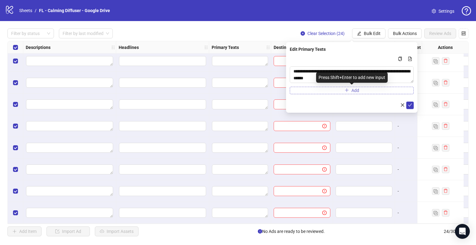
click at [340, 93] on button "Add" at bounding box center [352, 90] width 124 height 7
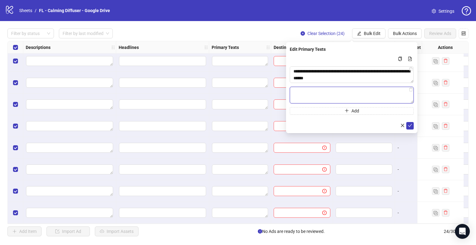
paste textarea "**********"
type textarea "**********"
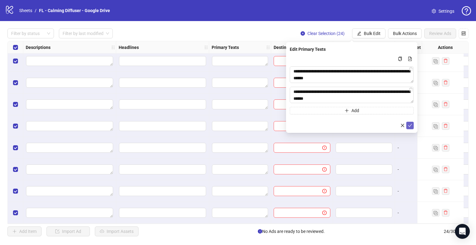
click at [411, 126] on icon "check" at bounding box center [410, 125] width 4 height 4
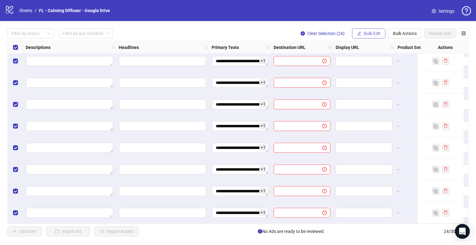
click at [374, 31] on span "Bulk Edit" at bounding box center [372, 33] width 17 height 5
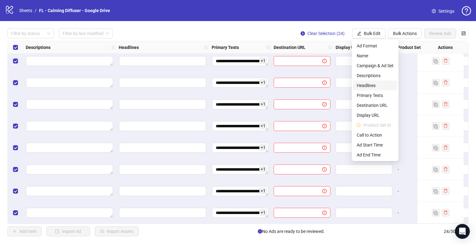
click at [372, 86] on span "Headlines" at bounding box center [375, 85] width 37 height 7
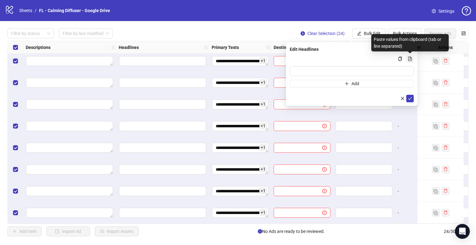
click at [409, 59] on icon "file-add" at bounding box center [410, 59] width 4 height 4
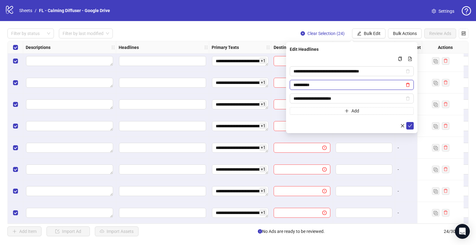
click at [408, 86] on icon "delete" at bounding box center [408, 85] width 4 height 4
type input "**********"
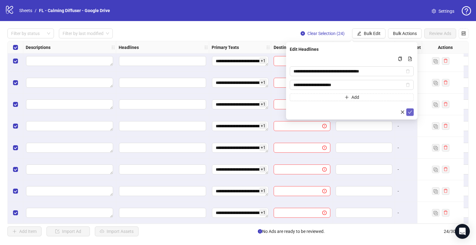
click at [411, 111] on icon "check" at bounding box center [410, 112] width 4 height 3
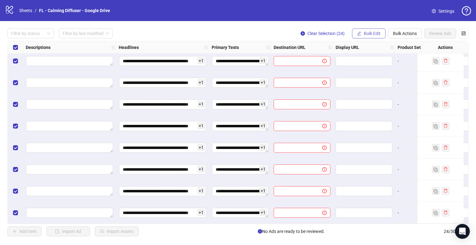
click at [375, 34] on span "Bulk Edit" at bounding box center [372, 33] width 17 height 5
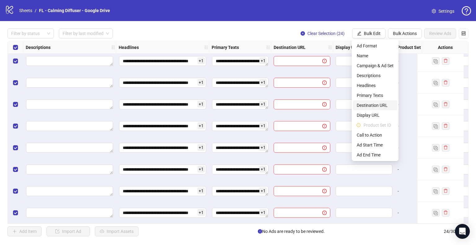
click at [385, 104] on span "Destination URL" at bounding box center [375, 105] width 37 height 7
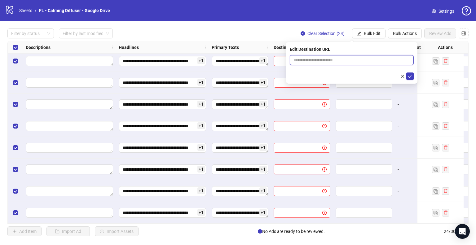
click at [319, 62] on input "text" at bounding box center [349, 60] width 112 height 7
paste input "**********"
type input "**********"
click at [407, 76] on button "submit" at bounding box center [409, 76] width 7 height 7
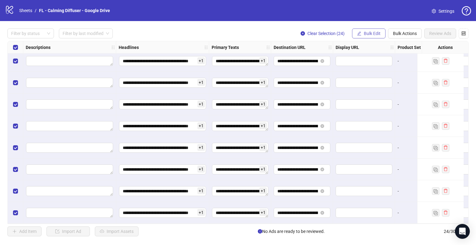
drag, startPoint x: 374, startPoint y: 32, endPoint x: 377, endPoint y: 31, distance: 3.1
click at [374, 31] on span "Bulk Edit" at bounding box center [372, 33] width 17 height 5
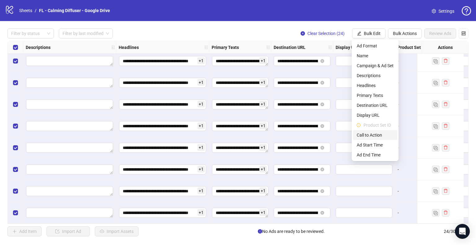
click at [377, 134] on span "Call to Action" at bounding box center [375, 135] width 37 height 7
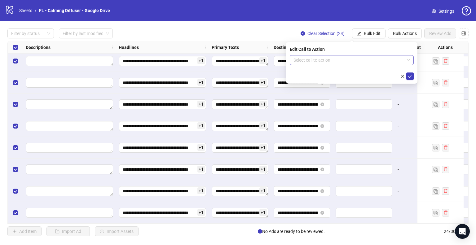
click at [346, 62] on input "search" at bounding box center [348, 59] width 111 height 9
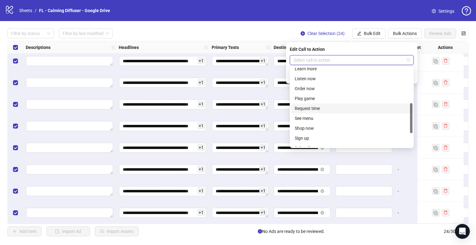
scroll to position [129, 0]
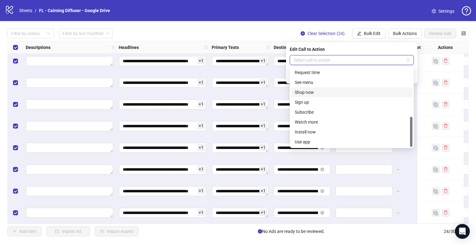
click at [324, 92] on div "Shop now" at bounding box center [352, 92] width 114 height 7
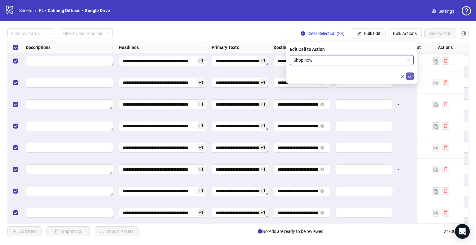
click at [410, 77] on icon "check" at bounding box center [410, 76] width 4 height 3
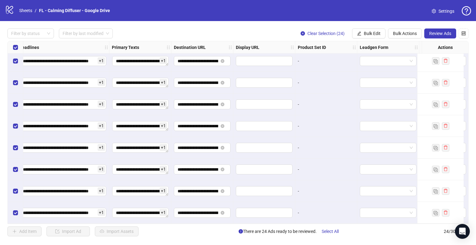
scroll to position [353, 549]
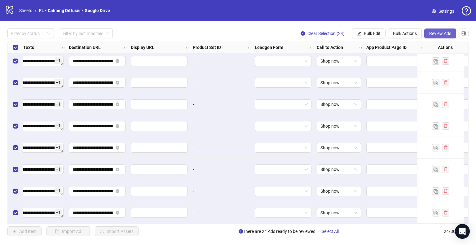
click at [447, 34] on span "Review Ads" at bounding box center [440, 33] width 22 height 5
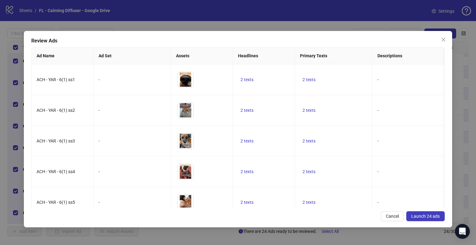
click at [434, 219] on button "Launch 24 ads" at bounding box center [425, 216] width 38 height 10
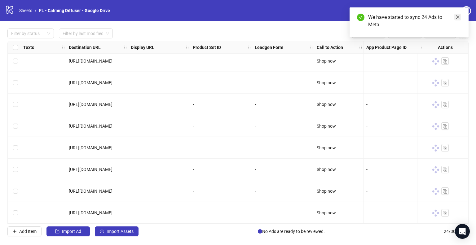
click at [459, 20] on link "Close" at bounding box center [457, 17] width 7 height 7
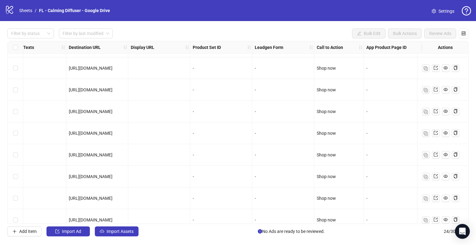
scroll to position [0, 549]
